Goal: Information Seeking & Learning: Check status

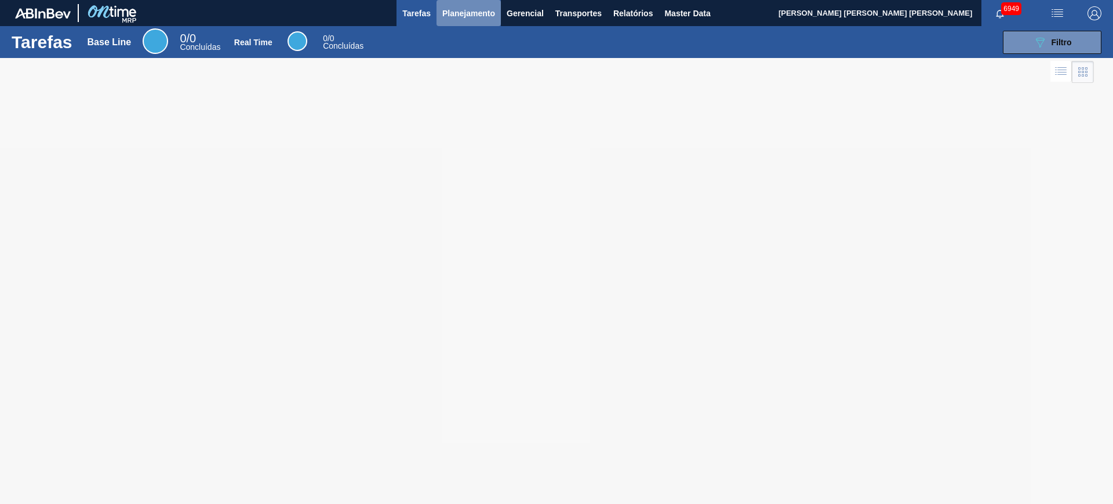
click at [456, 17] on span "Planejamento" at bounding box center [468, 13] width 53 height 14
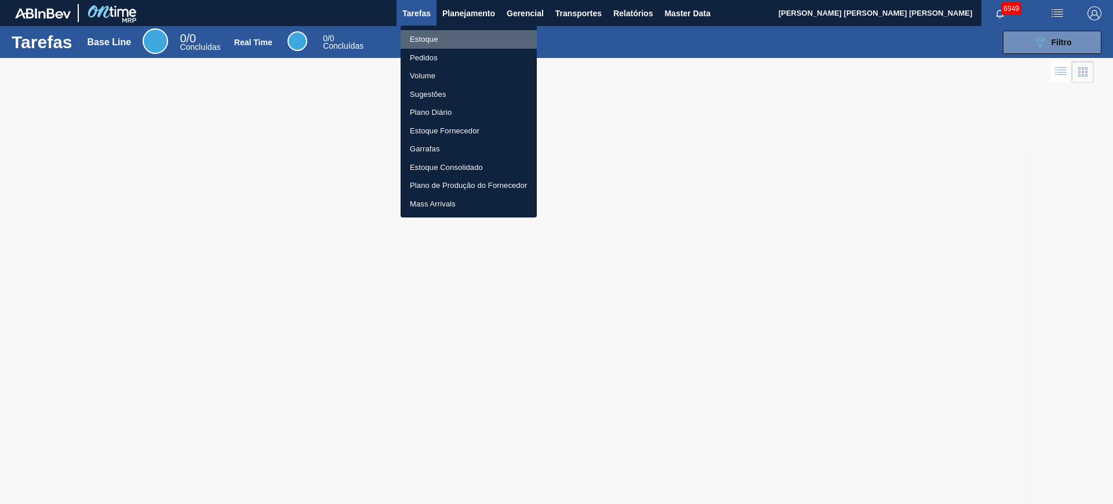
click at [451, 38] on li "Estoque" at bounding box center [469, 39] width 136 height 19
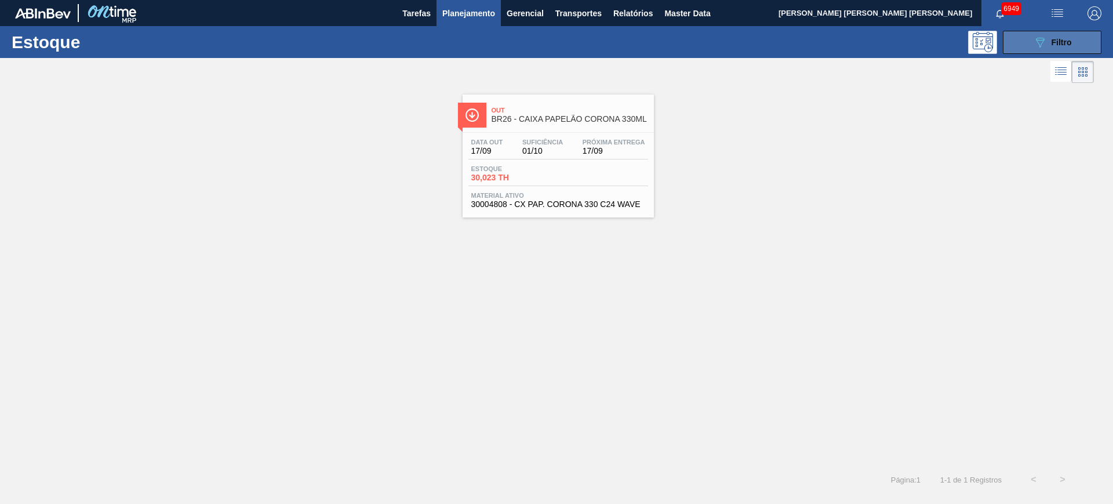
click at [1103, 35] on div "089F7B8B-B2A5-4AFE-B5C0-19BA573D28AC Filtro" at bounding box center [1052, 42] width 110 height 23
click at [1079, 43] on button "089F7B8B-B2A5-4AFE-B5C0-19BA573D28AC Filtro" at bounding box center [1052, 42] width 99 height 23
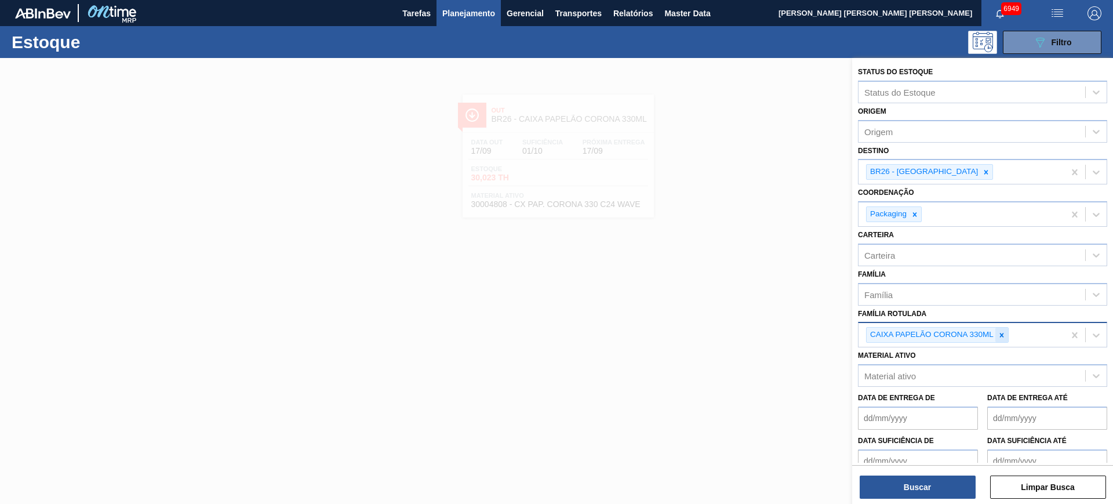
click at [1003, 334] on icon at bounding box center [1002, 335] width 8 height 8
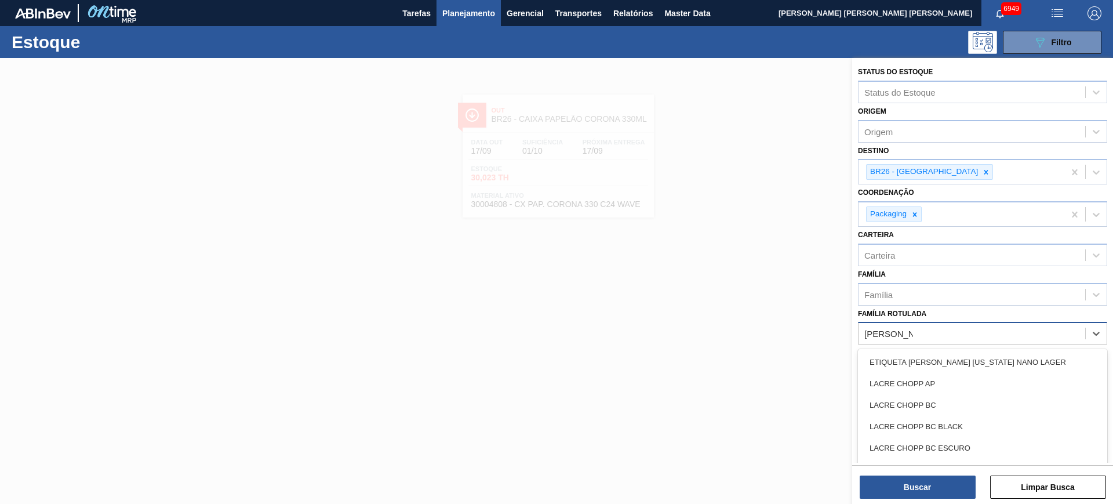
type Rotulada "lacre chopp bc"
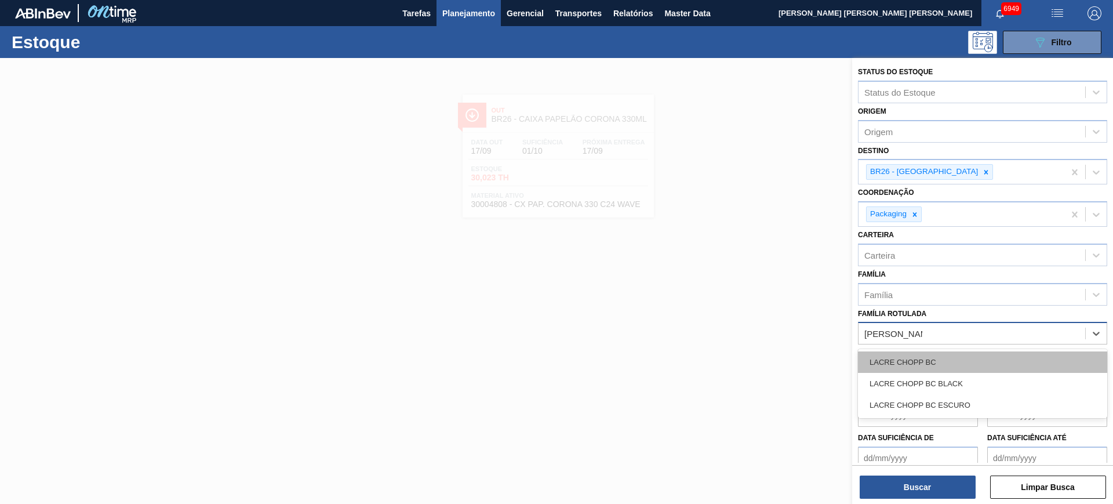
click at [995, 356] on div "LACRE CHOPP BC" at bounding box center [982, 361] width 249 height 21
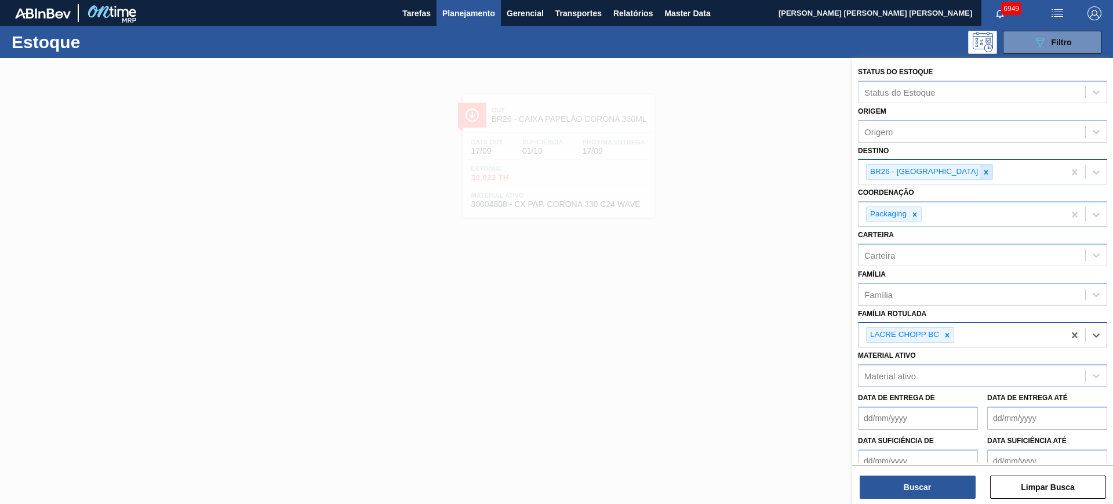
click at [982, 173] on icon at bounding box center [986, 172] width 8 height 8
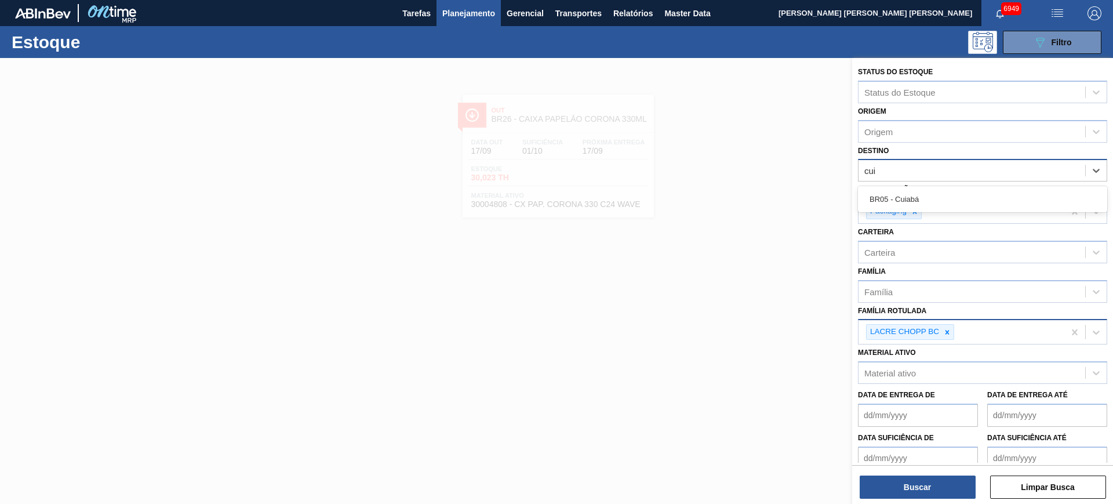
type input "cuia"
click at [947, 186] on div "BR05 - Cuiabá" at bounding box center [982, 199] width 249 height 26
click at [949, 196] on div "BR05 - Cuiabá" at bounding box center [982, 198] width 249 height 21
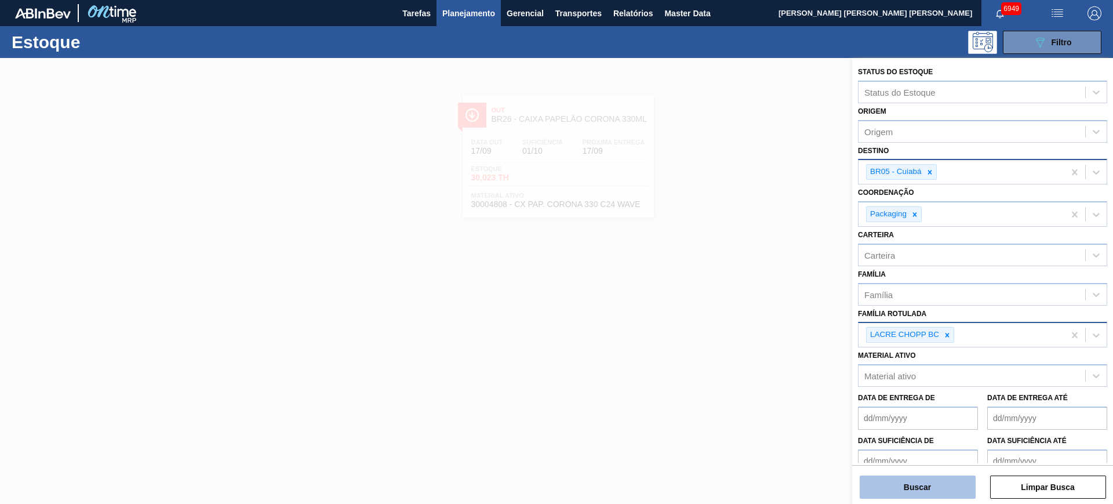
click at [949, 485] on button "Buscar" at bounding box center [918, 486] width 116 height 23
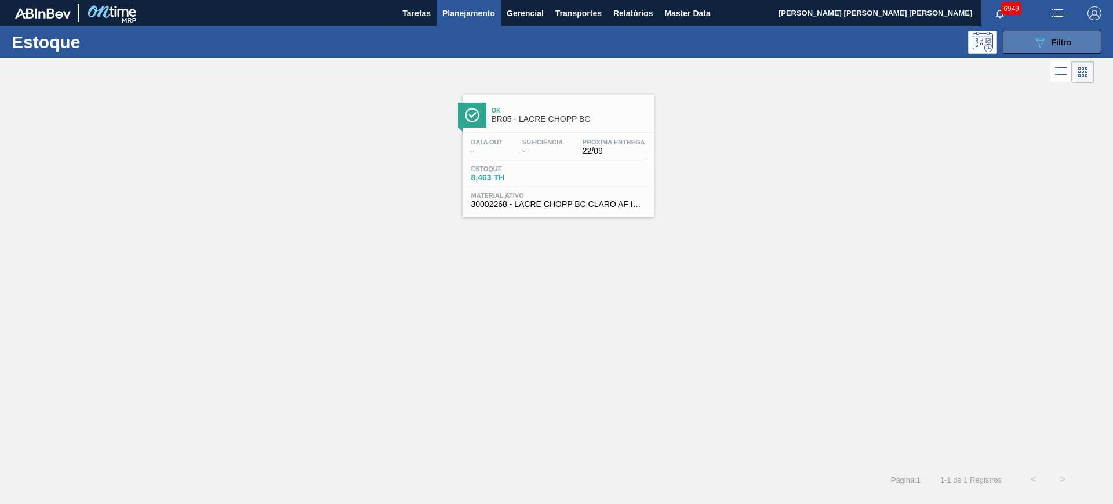
click at [1037, 51] on button "089F7B8B-B2A5-4AFE-B5C0-19BA573D28AC Filtro" at bounding box center [1052, 42] width 99 height 23
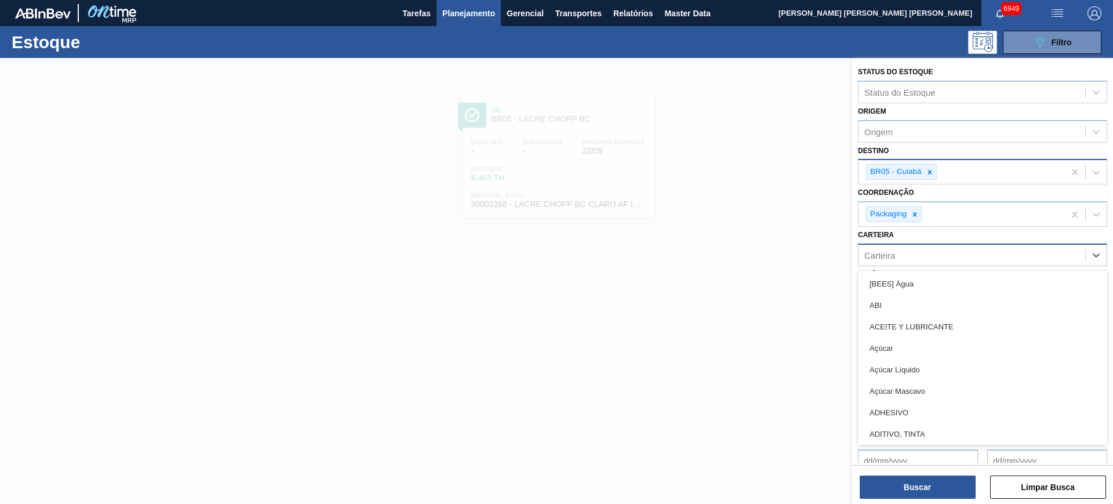
click at [947, 257] on div "Carteira" at bounding box center [971, 254] width 227 height 17
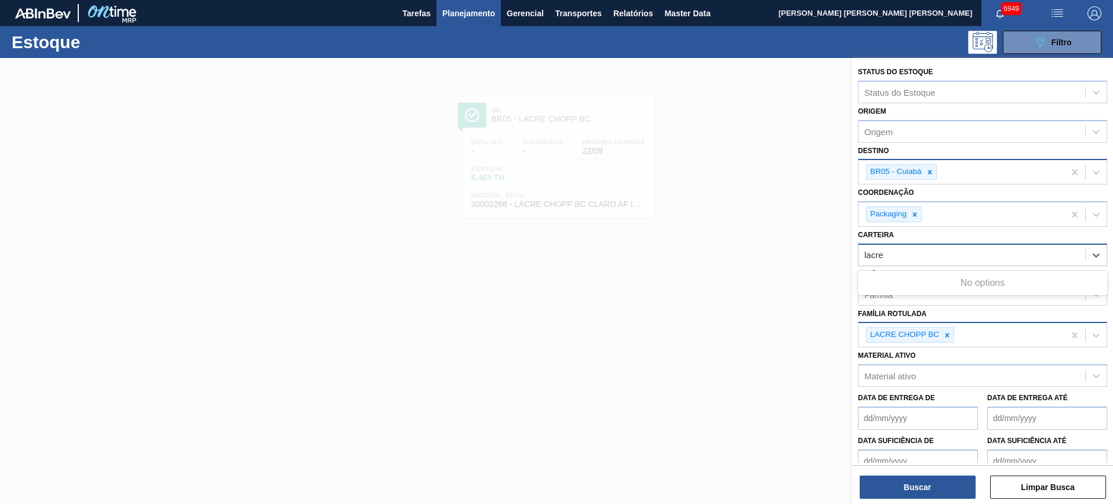
type input "lacre"
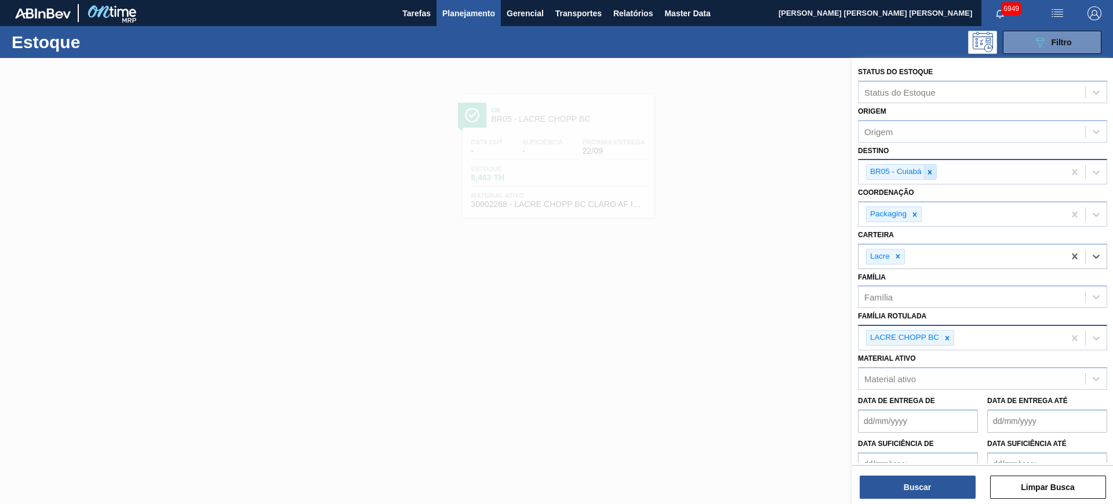
click at [932, 170] on icon at bounding box center [930, 172] width 8 height 8
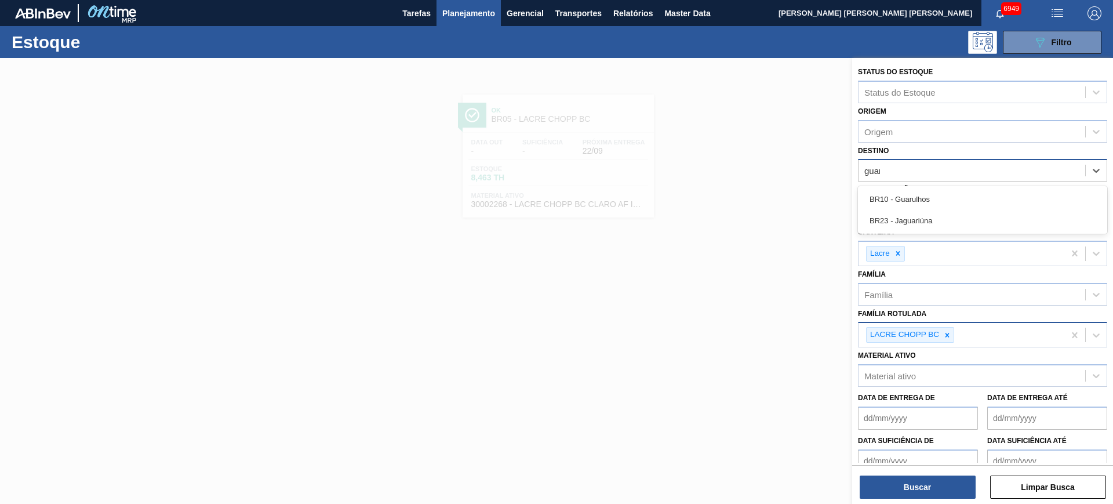
type input "guaru"
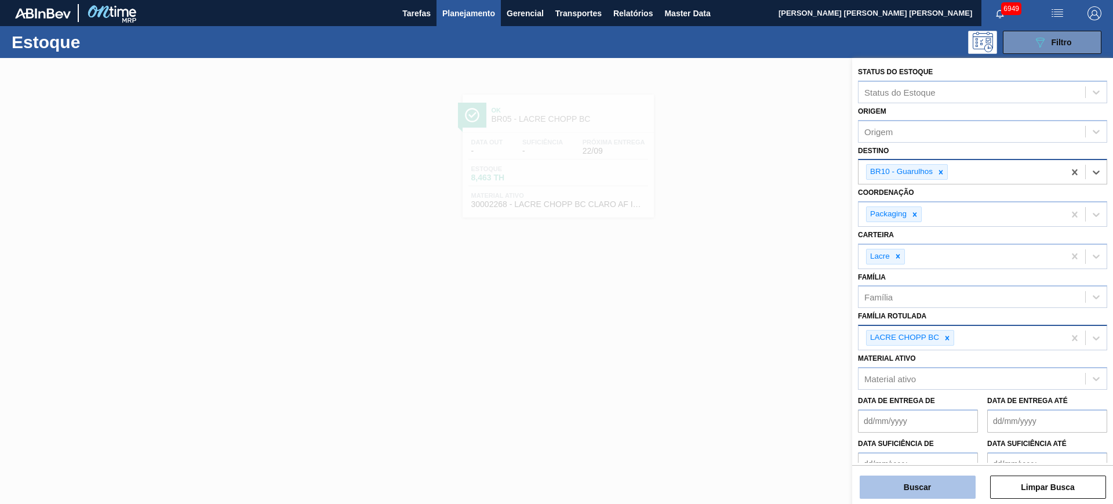
click at [916, 494] on button "Buscar" at bounding box center [918, 486] width 116 height 23
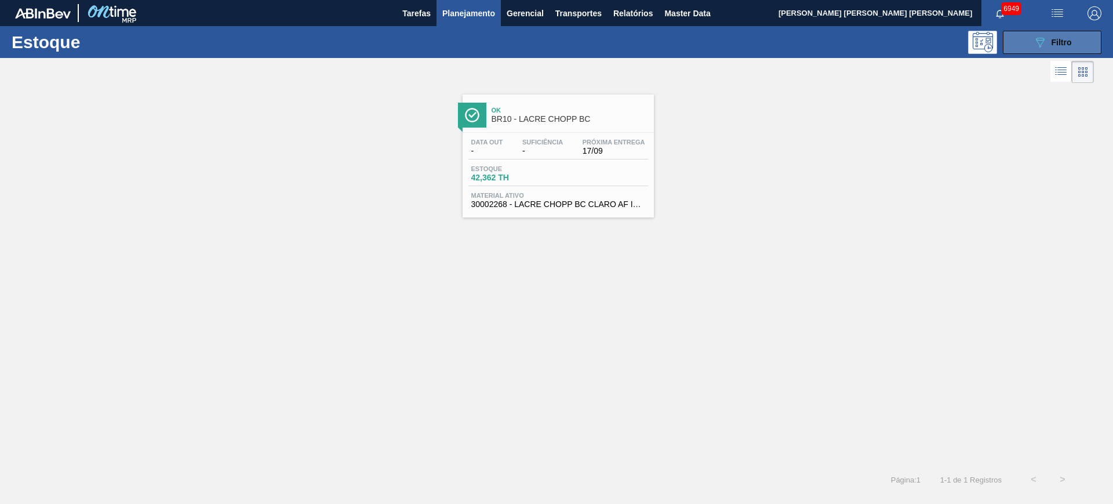
click at [1023, 39] on button "089F7B8B-B2A5-4AFE-B5C0-19BA573D28AC Filtro" at bounding box center [1052, 42] width 99 height 23
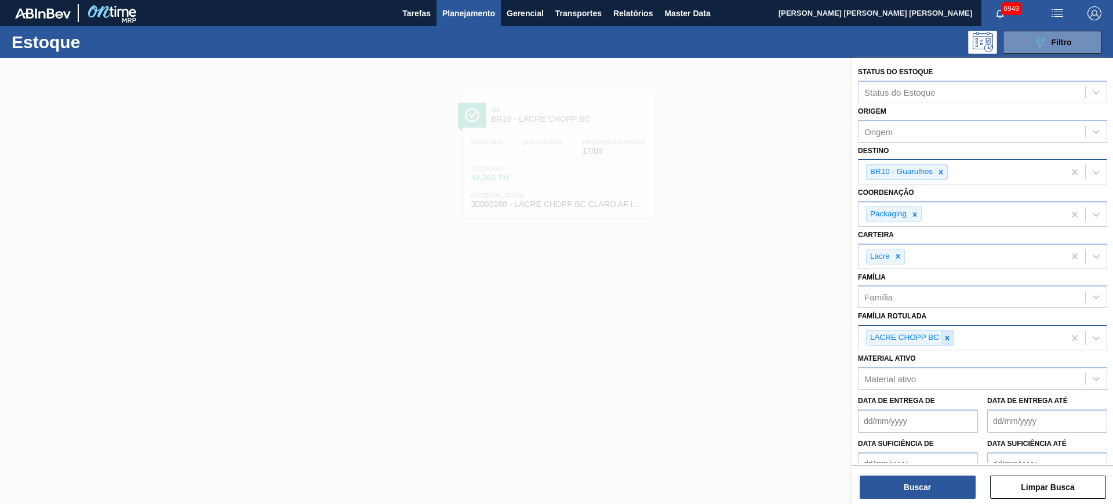
click at [951, 341] on div at bounding box center [947, 337] width 13 height 14
click at [944, 475] on button "Buscar" at bounding box center [918, 486] width 116 height 23
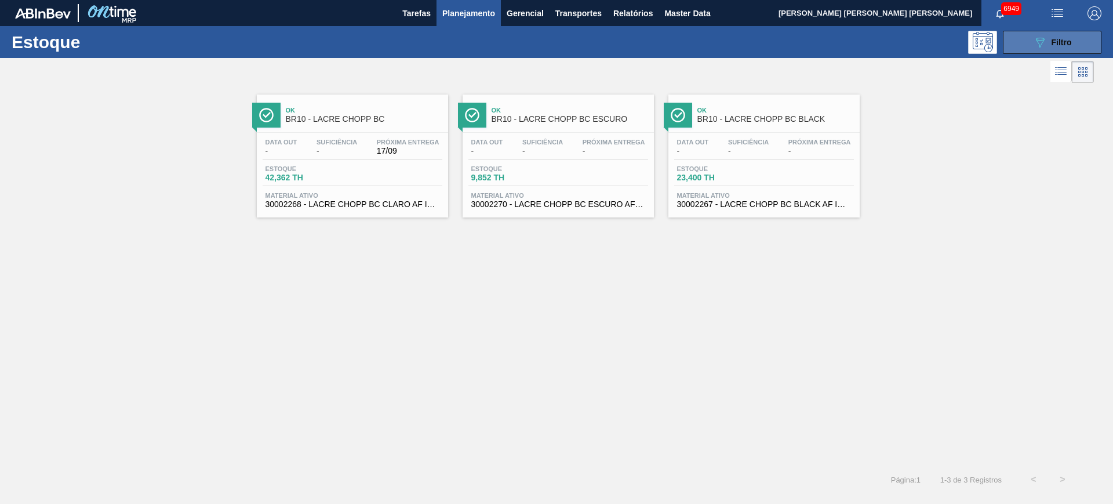
click at [1031, 33] on button "089F7B8B-B2A5-4AFE-B5C0-19BA573D28AC Filtro" at bounding box center [1052, 42] width 99 height 23
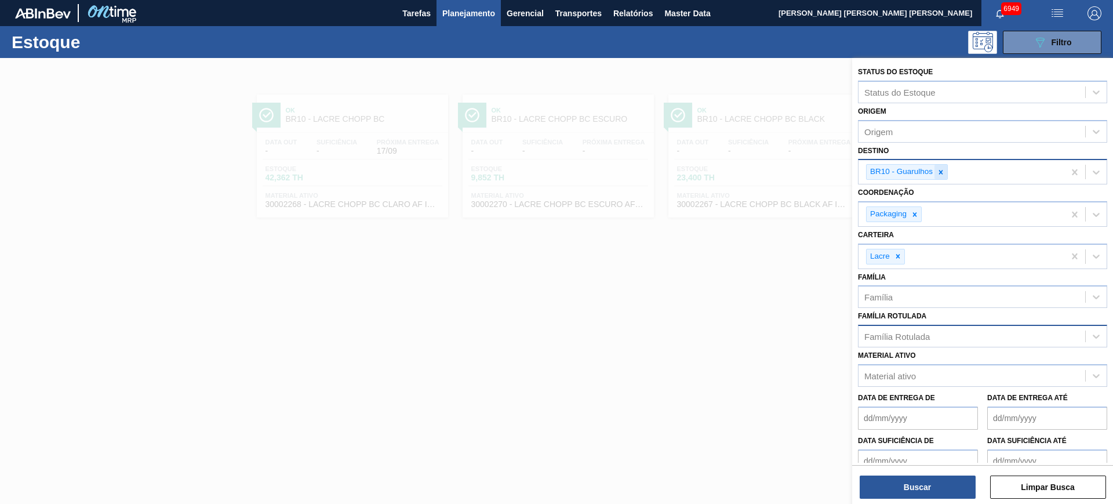
click at [945, 173] on div at bounding box center [940, 172] width 13 height 14
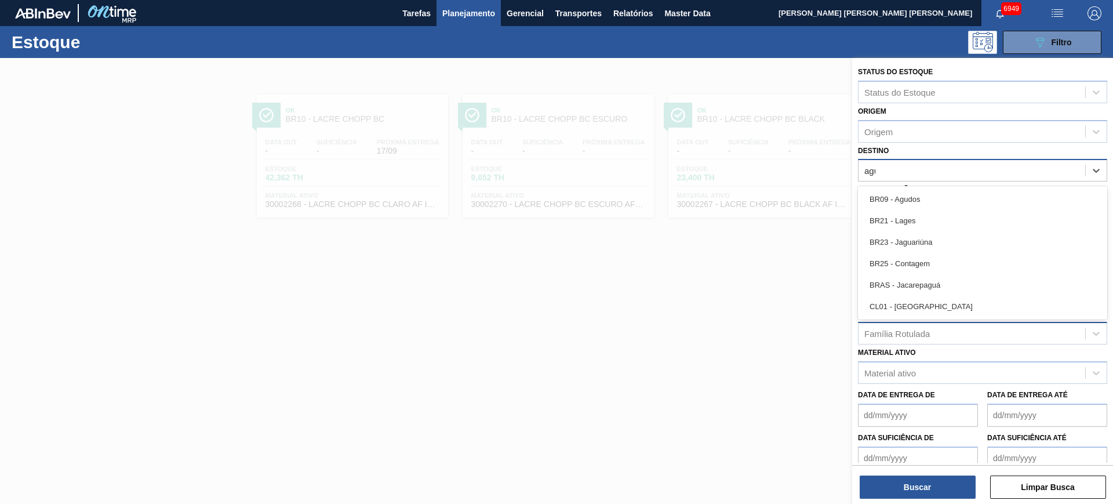
type input "agud"
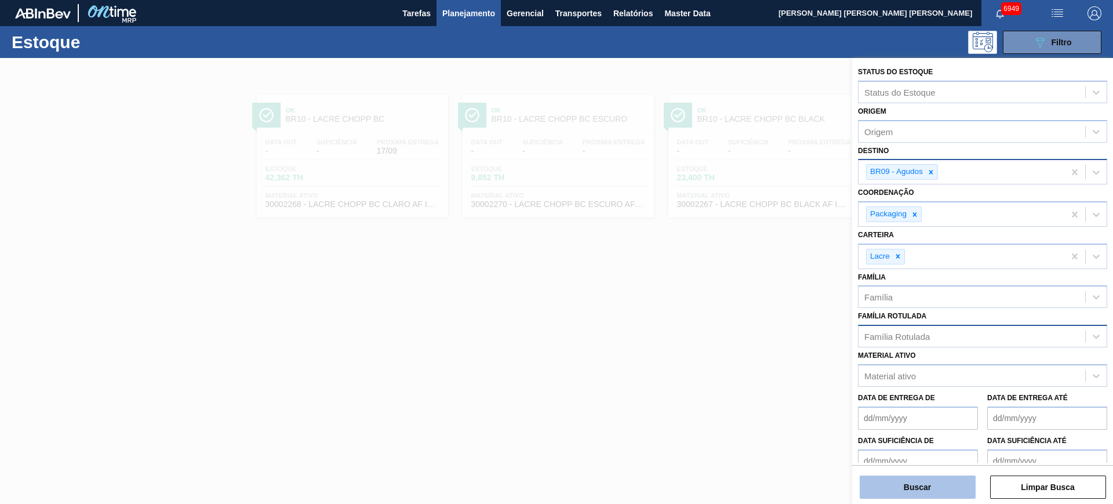
click at [933, 498] on button "Buscar" at bounding box center [918, 486] width 116 height 23
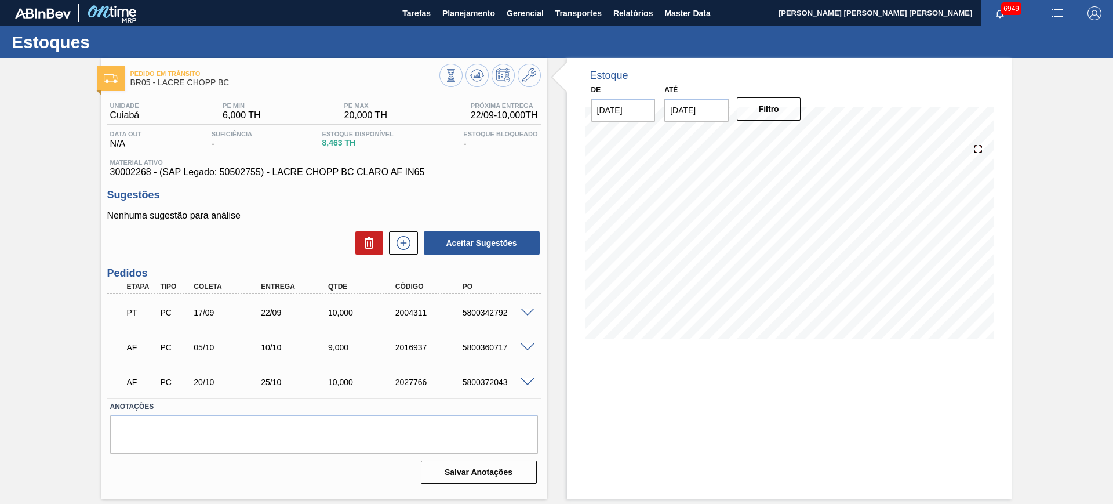
click at [478, 315] on div "5800342792" at bounding box center [497, 312] width 75 height 9
copy div "5800342792"
click at [526, 314] on span at bounding box center [528, 312] width 14 height 9
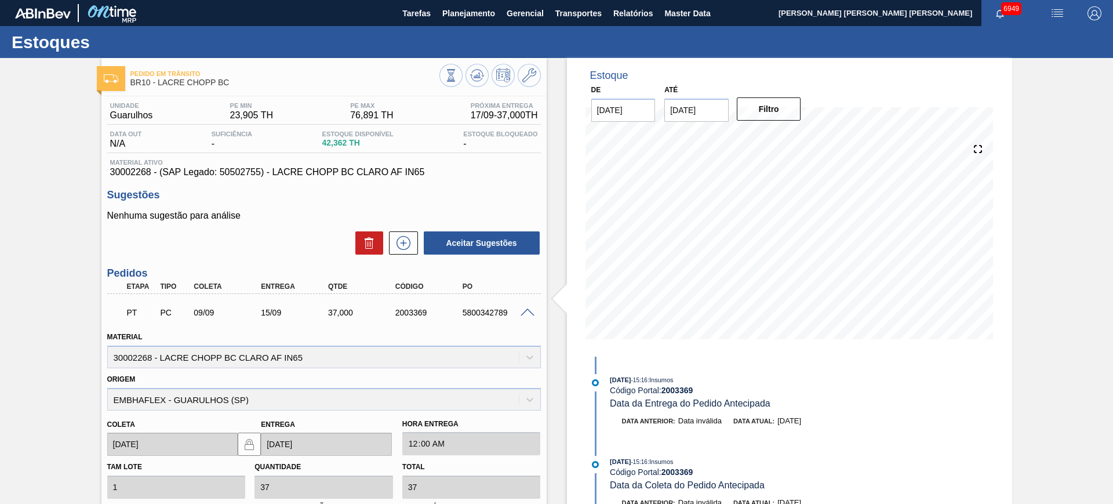
click at [467, 191] on h3 "Sugestões" at bounding box center [324, 195] width 434 height 12
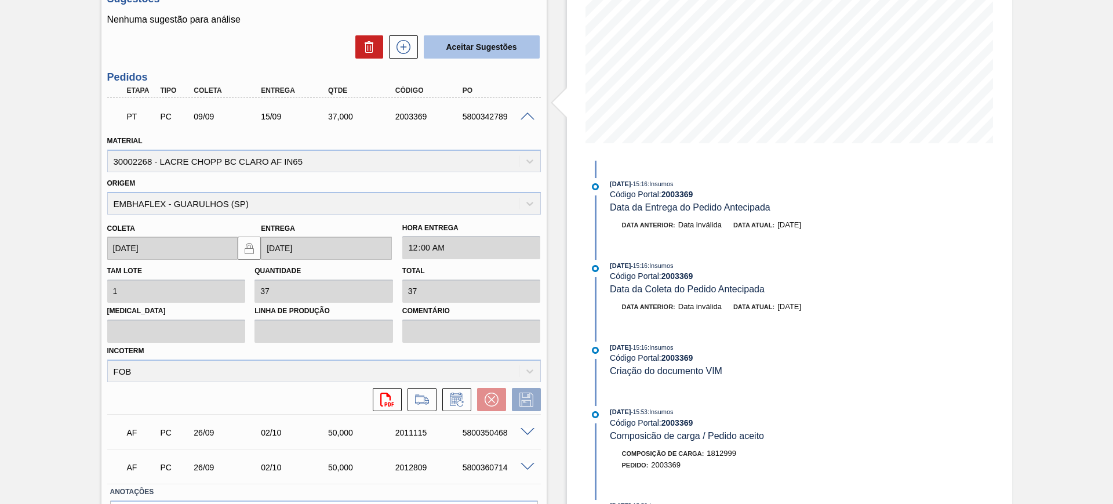
scroll to position [53, 0]
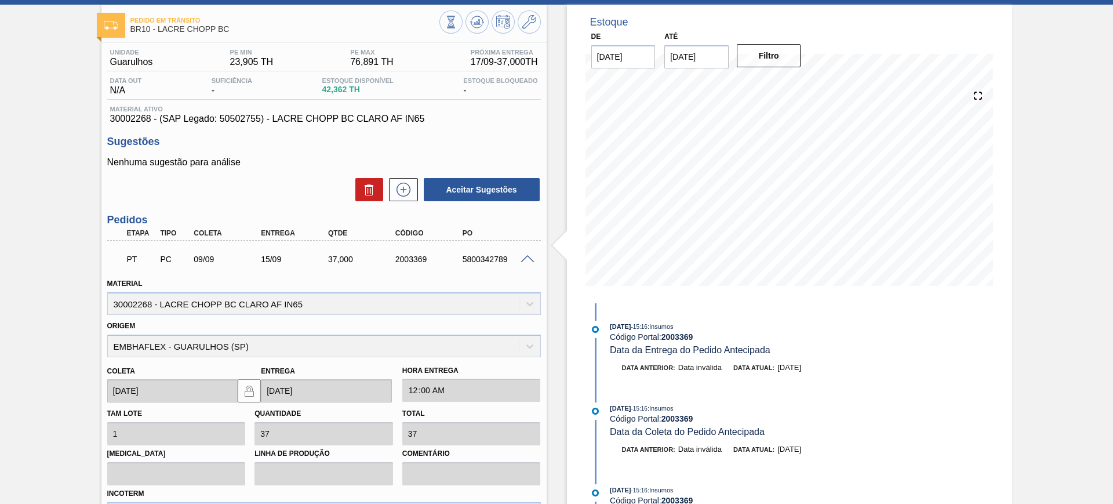
click at [475, 259] on div "5800342789" at bounding box center [497, 258] width 75 height 9
copy div "5800342789"
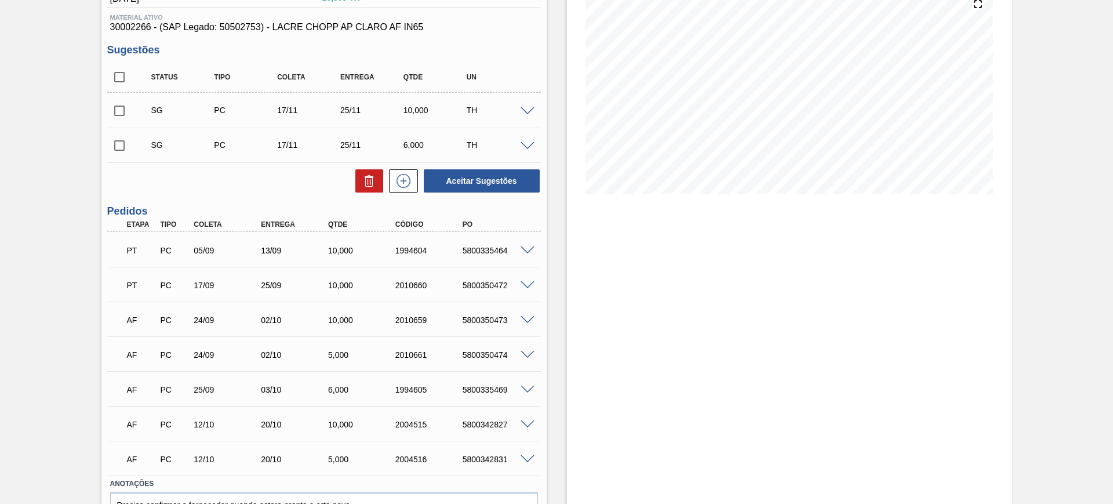
scroll to position [212, 0]
